Goal: Task Accomplishment & Management: Manage account settings

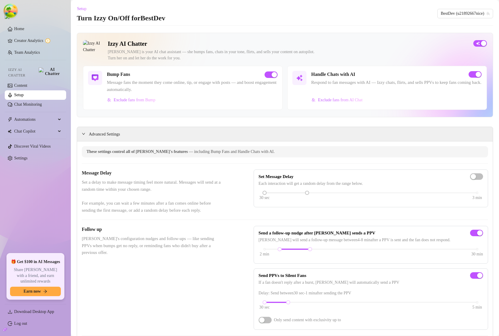
scroll to position [443, 0]
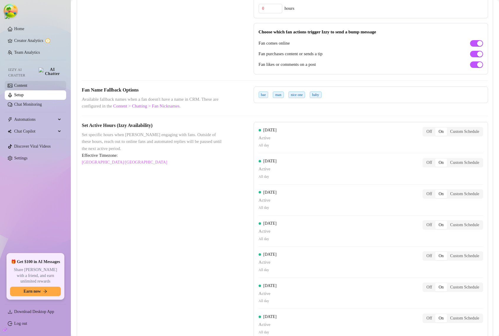
click at [25, 83] on link "Content" at bounding box center [20, 85] width 13 height 4
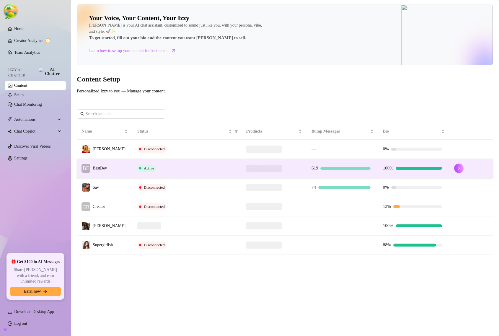
click at [115, 165] on td "BE BestDev" at bounding box center [105, 168] width 56 height 19
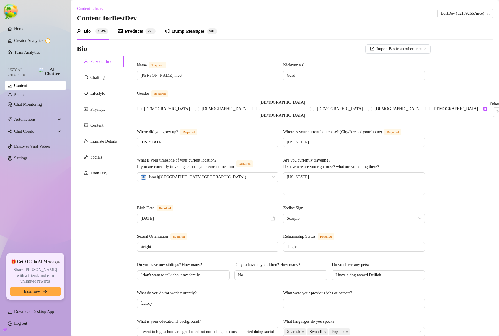
click at [189, 33] on div "Bump Messages" at bounding box center [188, 31] width 32 height 7
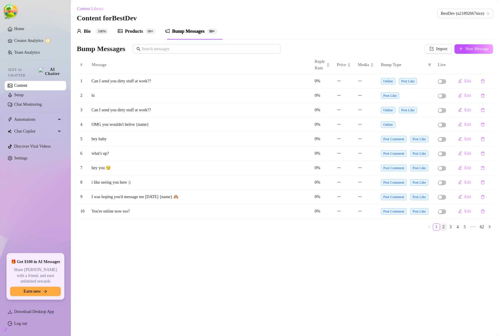
click at [444, 227] on link "2" at bounding box center [443, 227] width 6 height 6
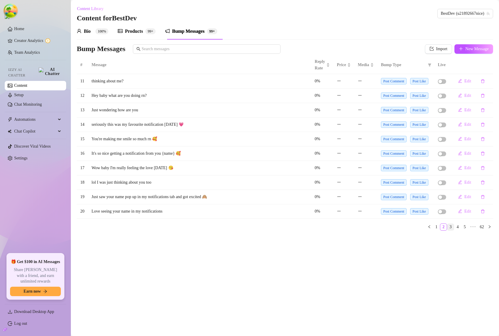
click at [450, 227] on link "3" at bounding box center [450, 227] width 6 height 6
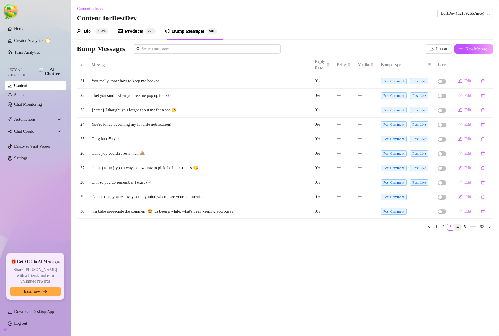
click at [456, 228] on link "4" at bounding box center [457, 227] width 6 height 6
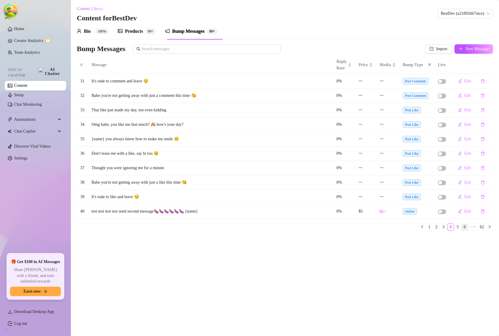
click at [461, 228] on link "6" at bounding box center [464, 227] width 6 height 6
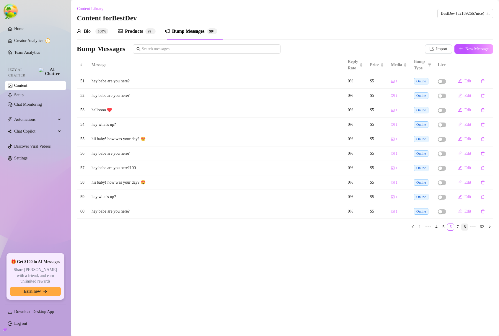
click at [465, 227] on link "8" at bounding box center [464, 227] width 6 height 6
click at [470, 228] on span "•••" at bounding box center [472, 226] width 9 height 7
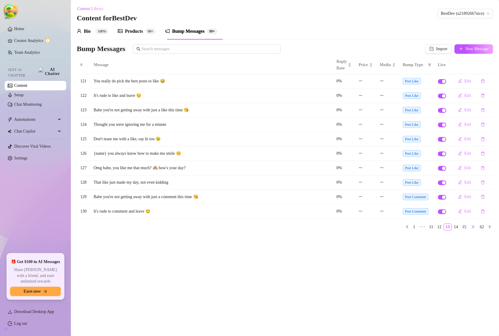
click at [471, 227] on span "•••" at bounding box center [472, 226] width 9 height 7
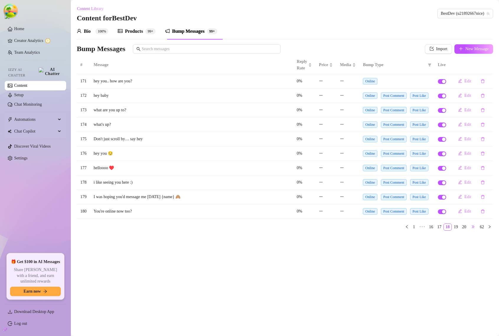
click at [471, 227] on span "•••" at bounding box center [472, 226] width 9 height 7
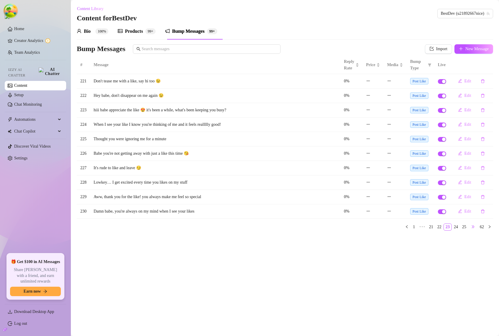
click at [471, 227] on span "•••" at bounding box center [472, 226] width 9 height 7
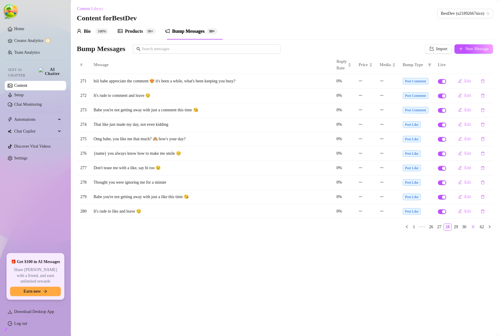
click at [471, 227] on span "•••" at bounding box center [472, 226] width 9 height 7
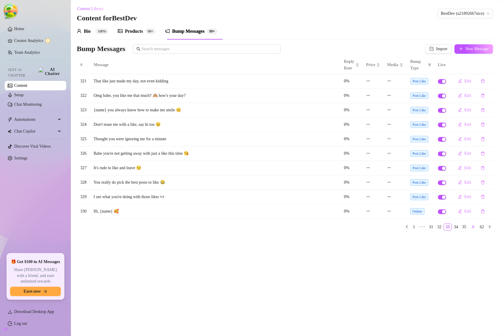
click at [471, 227] on span "•••" at bounding box center [472, 226] width 9 height 7
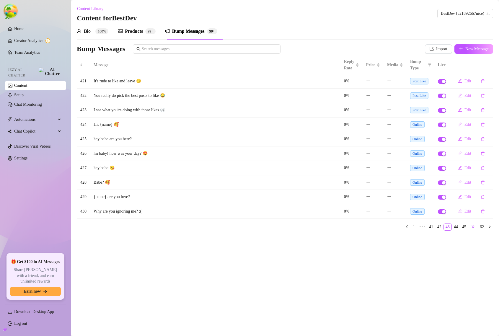
click at [471, 227] on span "•••" at bounding box center [472, 226] width 9 height 7
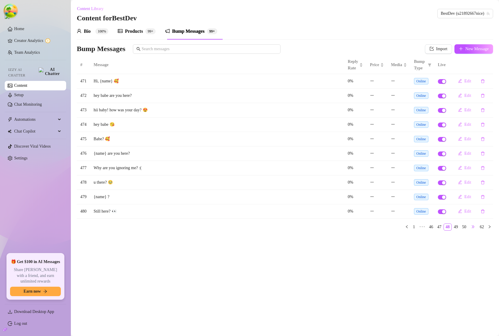
click at [471, 227] on span "•••" at bounding box center [472, 226] width 9 height 7
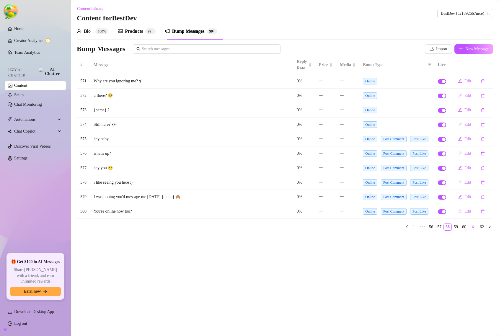
click at [471, 227] on span "•••" at bounding box center [472, 226] width 9 height 7
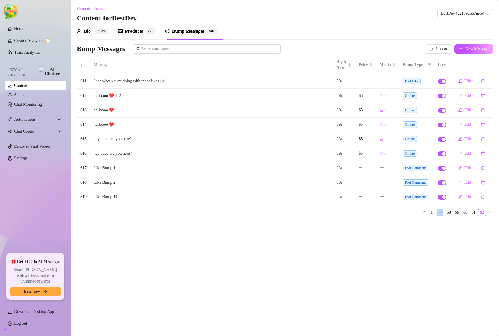
click at [471, 227] on main "Content Library Content for BestDev BestDev (u21892667nice) Bio 100% Products 9…" at bounding box center [285, 168] width 428 height 336
click at [462, 214] on link "60" at bounding box center [465, 212] width 8 height 6
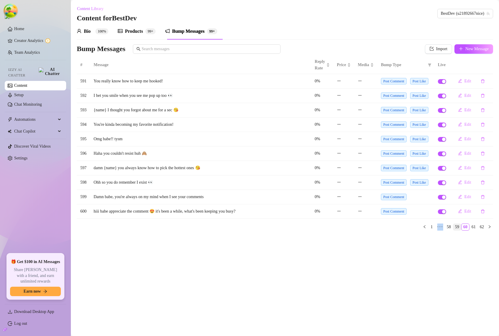
click at [456, 226] on link "59" at bounding box center [457, 227] width 8 height 6
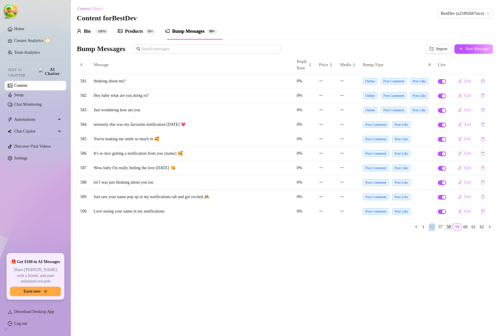
click at [447, 224] on link "58" at bounding box center [449, 227] width 8 height 6
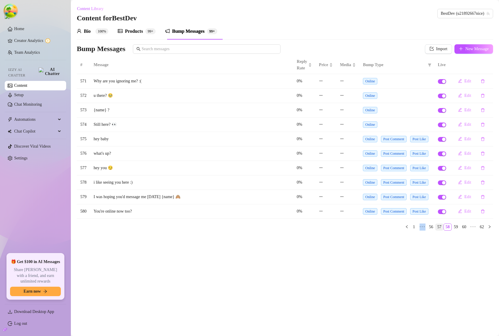
click at [437, 227] on link "57" at bounding box center [439, 227] width 8 height 6
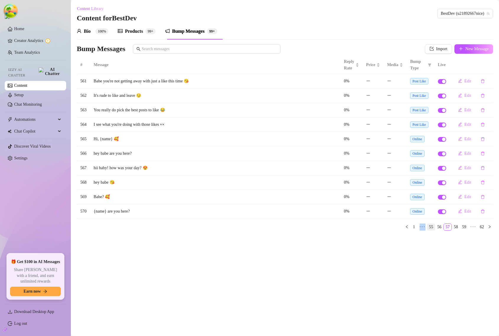
click at [429, 228] on link "55" at bounding box center [431, 227] width 8 height 6
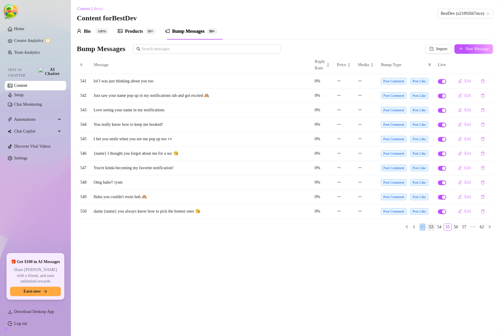
click at [429, 228] on link "53" at bounding box center [431, 227] width 8 height 6
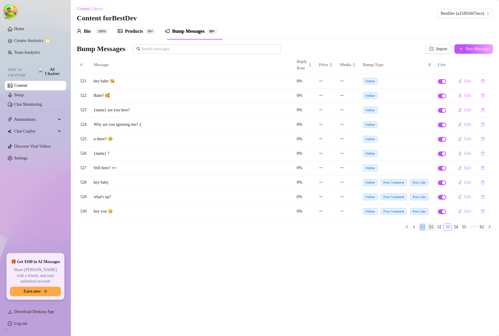
click at [429, 228] on link "51" at bounding box center [431, 227] width 8 height 6
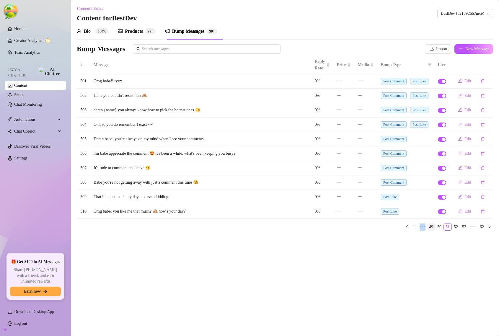
click at [429, 228] on link "49" at bounding box center [431, 227] width 8 height 6
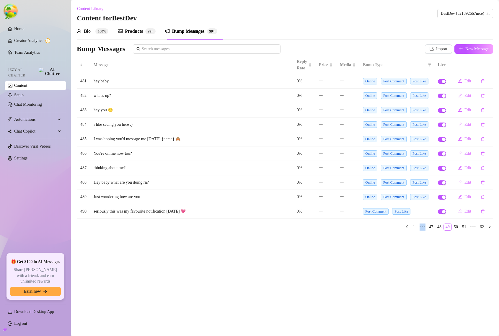
click at [429, 228] on link "47" at bounding box center [431, 227] width 8 height 6
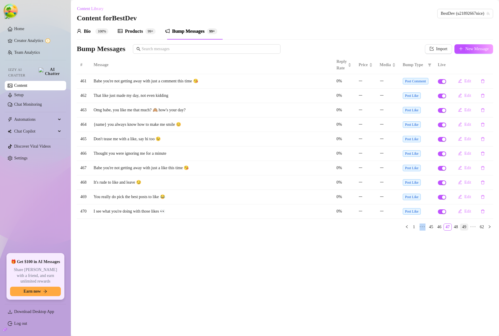
click at [429, 228] on link "45" at bounding box center [431, 227] width 8 height 6
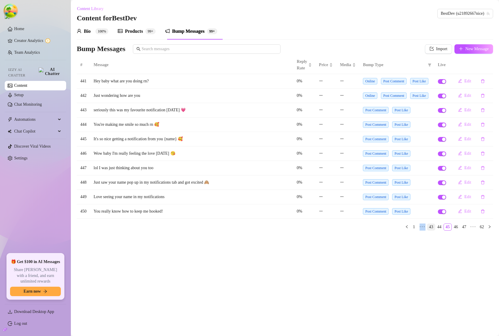
click at [429, 228] on link "43" at bounding box center [431, 227] width 8 height 6
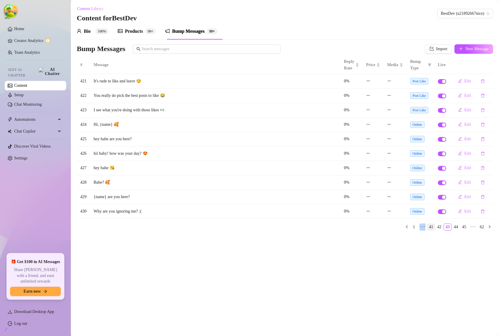
click at [429, 228] on link "41" at bounding box center [431, 227] width 8 height 6
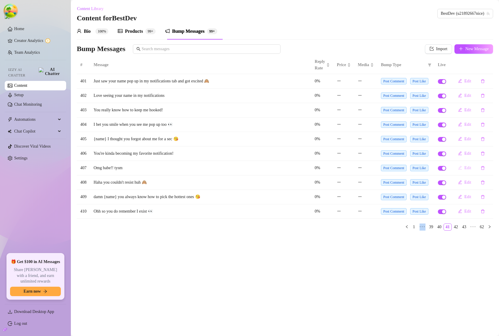
click at [460, 169] on icon "edit" at bounding box center [460, 167] width 4 height 4
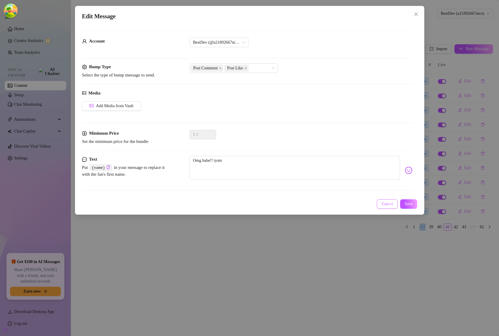
click at [385, 201] on span "Cancel" at bounding box center [387, 203] width 12 height 5
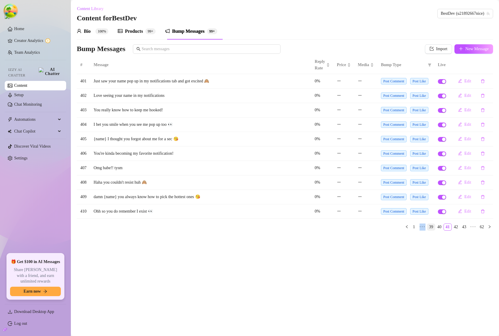
click at [427, 226] on link "39" at bounding box center [431, 227] width 8 height 6
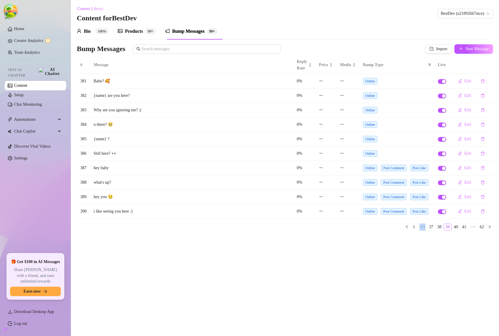
click at [427, 227] on link "37" at bounding box center [431, 227] width 8 height 6
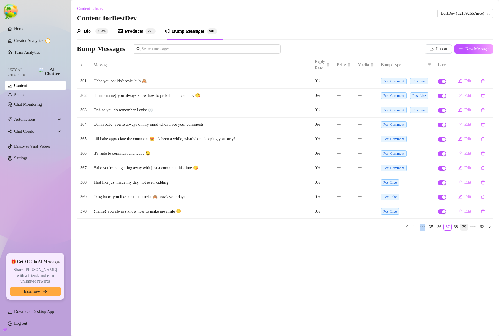
click at [427, 227] on link "35" at bounding box center [431, 227] width 8 height 6
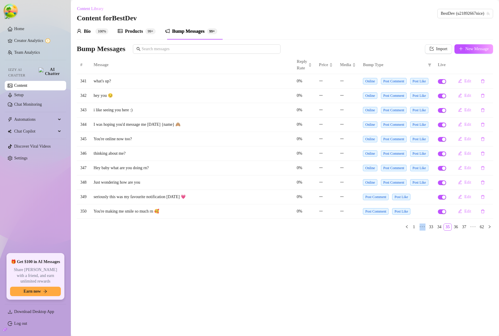
click at [427, 227] on link "33" at bounding box center [431, 227] width 8 height 6
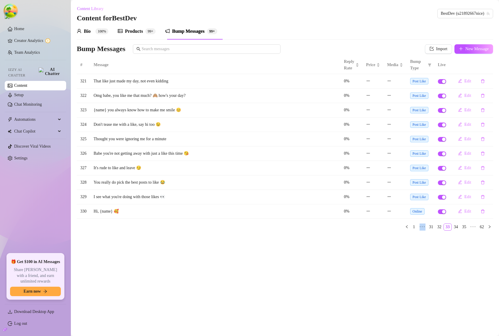
click at [427, 227] on link "31" at bounding box center [431, 227] width 8 height 6
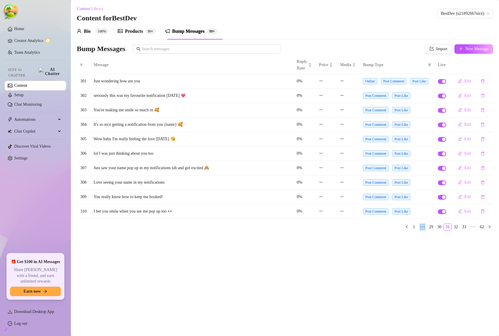
click at [427, 227] on link "29" at bounding box center [431, 227] width 8 height 6
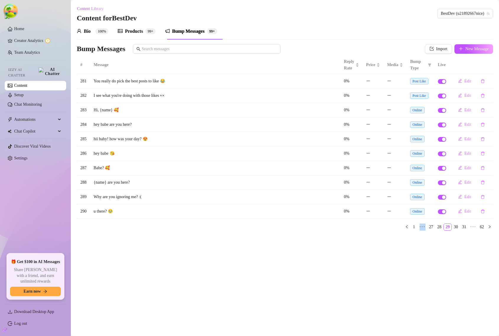
click at [427, 227] on link "27" at bounding box center [431, 227] width 8 height 6
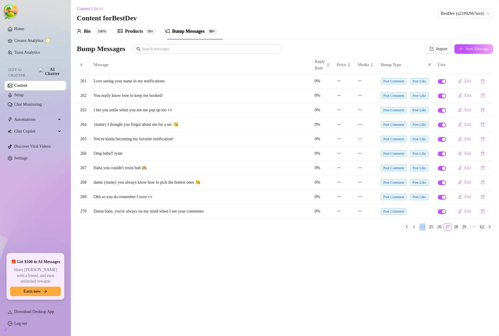
click at [427, 227] on link "25" at bounding box center [431, 227] width 8 height 6
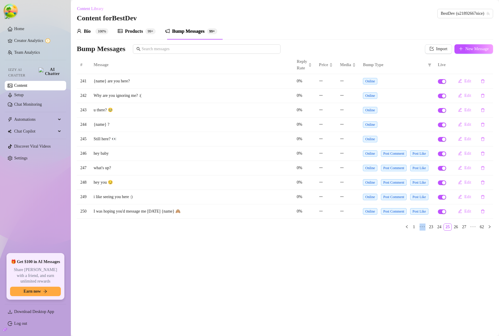
click at [427, 227] on link "23" at bounding box center [431, 227] width 8 height 6
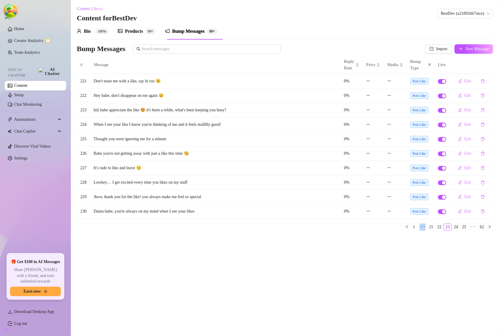
click at [427, 227] on link "21" at bounding box center [431, 227] width 8 height 6
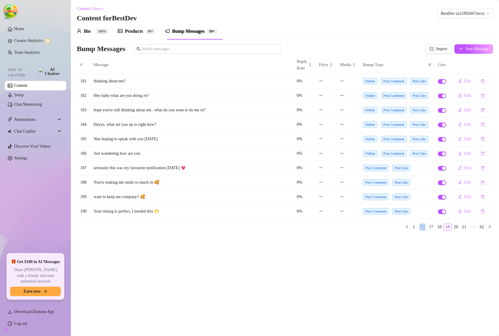
click at [427, 227] on link "17" at bounding box center [431, 227] width 8 height 6
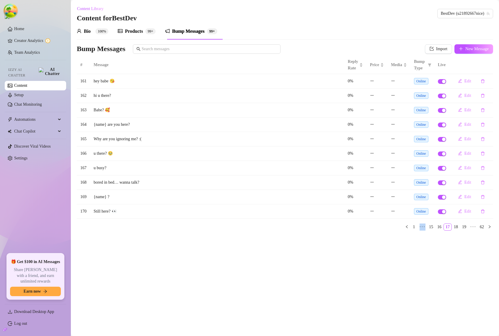
click at [427, 227] on link "15" at bounding box center [431, 227] width 8 height 6
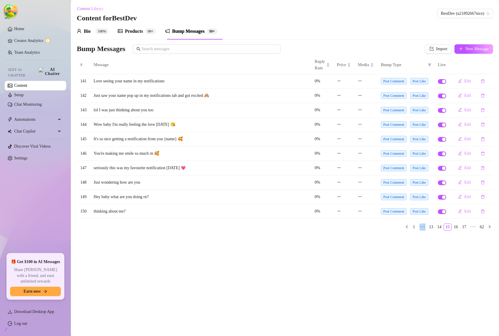
click at [427, 227] on link "13" at bounding box center [431, 227] width 8 height 6
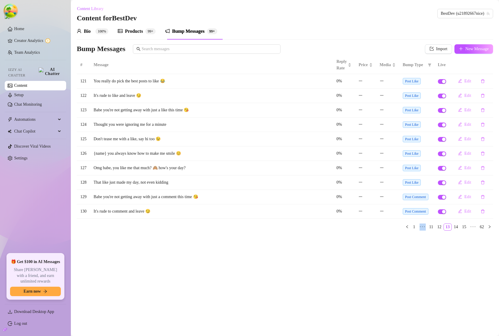
click at [427, 227] on link "11" at bounding box center [430, 227] width 7 height 6
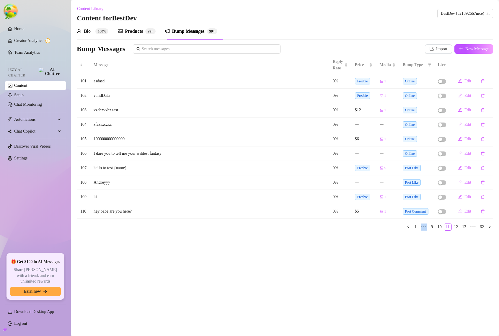
click at [428, 227] on link "9" at bounding box center [431, 227] width 6 height 6
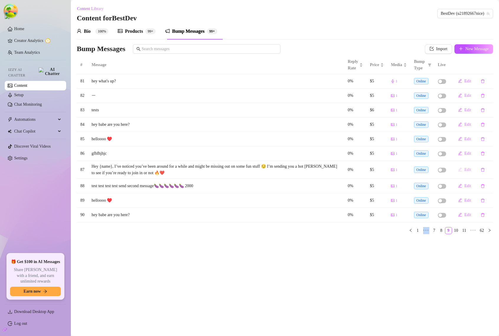
drag, startPoint x: 463, startPoint y: 139, endPoint x: 463, endPoint y: 166, distance: 26.6
click at [463, 166] on tbody "81 hey what's up? 0% $5 1 Online Edit 82 0% $5 1 Online Edit 83 tests 0% $6 1 O…" at bounding box center [285, 148] width 416 height 148
click at [422, 136] on span "Online" at bounding box center [421, 139] width 14 height 6
click at [422, 139] on span "Online" at bounding box center [421, 139] width 14 height 6
click at [422, 140] on span "Online" at bounding box center [421, 139] width 14 height 6
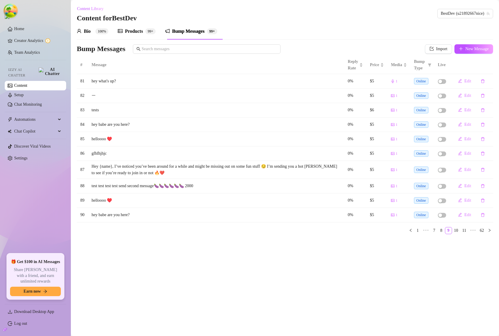
click at [412, 139] on td "Online" at bounding box center [422, 139] width 24 height 14
click at [461, 140] on button "Edit" at bounding box center [464, 138] width 23 height 9
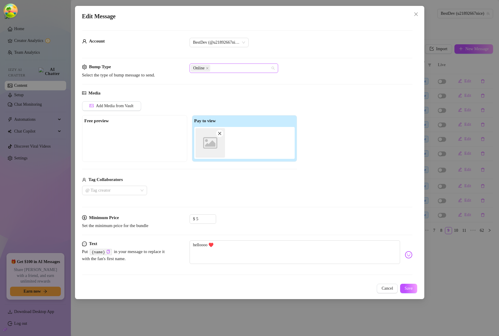
click at [219, 71] on div "Online" at bounding box center [231, 68] width 80 height 8
click at [384, 290] on span "Cancel" at bounding box center [387, 288] width 12 height 5
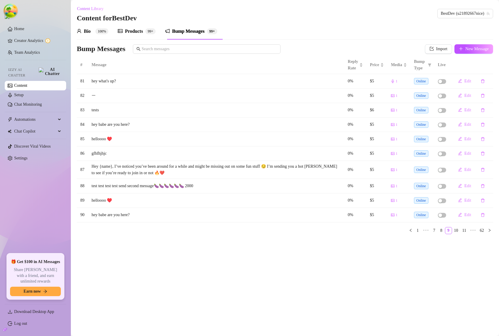
click at [137, 33] on div "Products" at bounding box center [134, 31] width 18 height 7
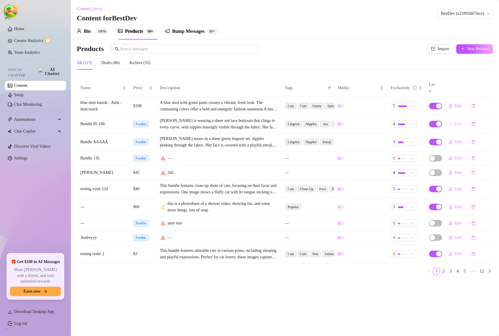
click at [454, 119] on button "Edit" at bounding box center [454, 123] width 23 height 9
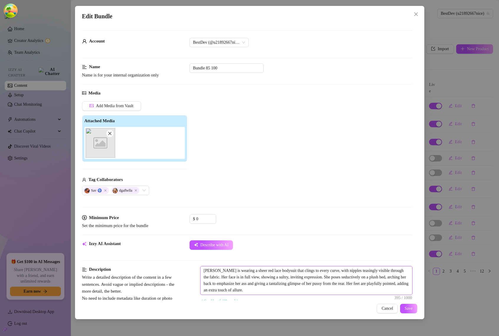
scroll to position [37, 0]
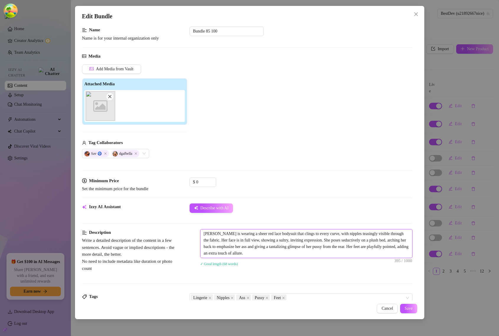
click at [324, 255] on textarea "[PERSON_NAME] is wearing a sheer red lace bodysuit that clings to every curve, …" at bounding box center [306, 243] width 212 height 28
type textarea "[PERSON_NAME] is wearing a sheer red lace bodysuit that clings to every curve, …"
click at [404, 309] on span "Save" at bounding box center [408, 308] width 8 height 5
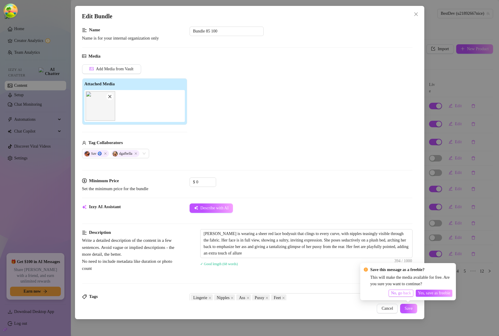
click at [400, 292] on span "No, go back" at bounding box center [401, 293] width 20 height 5
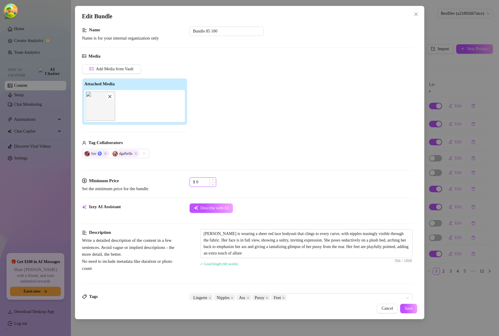
drag, startPoint x: 205, startPoint y: 182, endPoint x: 194, endPoint y: 180, distance: 11.3
click at [194, 180] on div "$ 0" at bounding box center [202, 181] width 27 height 9
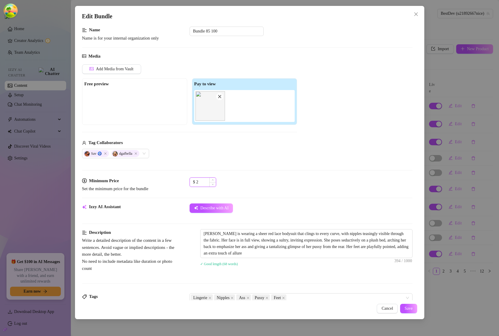
drag, startPoint x: 202, startPoint y: 183, endPoint x: 195, endPoint y: 179, distance: 8.6
click at [195, 179] on div "$ 2" at bounding box center [202, 181] width 27 height 9
type input "5"
click at [403, 306] on button "Save" at bounding box center [408, 308] width 17 height 9
